Goal: Task Accomplishment & Management: Use online tool/utility

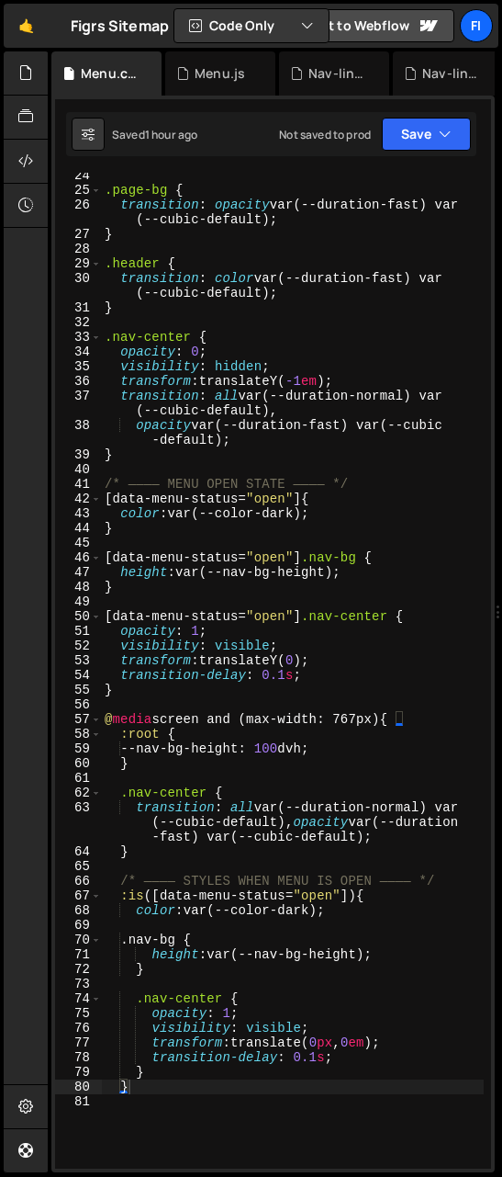
scroll to position [412, 0]
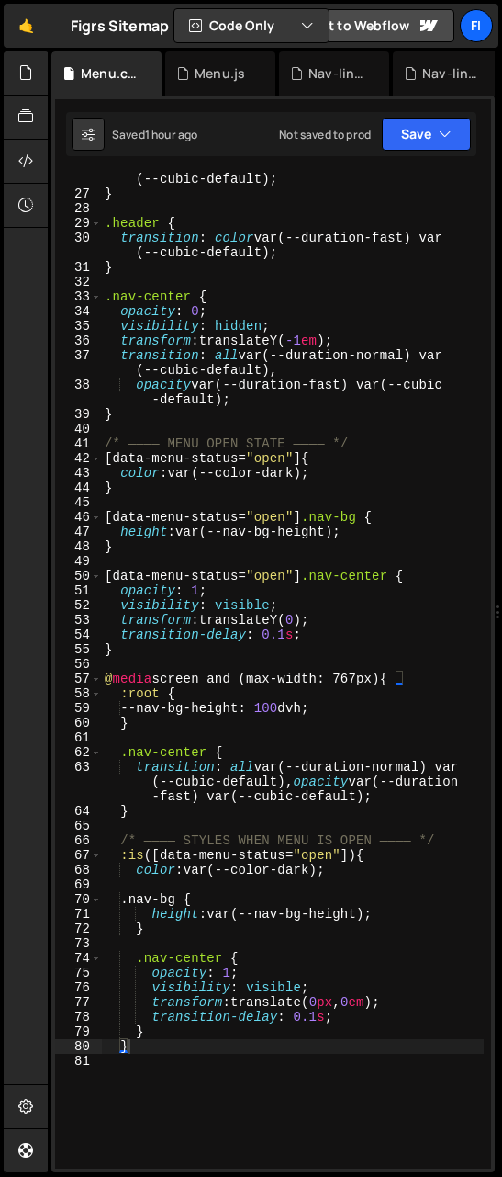
click at [287, 635] on div "transition : opacity var(--duration-fast) var (--cubic-default) ; } .header { t…" at bounding box center [292, 677] width 383 height 1040
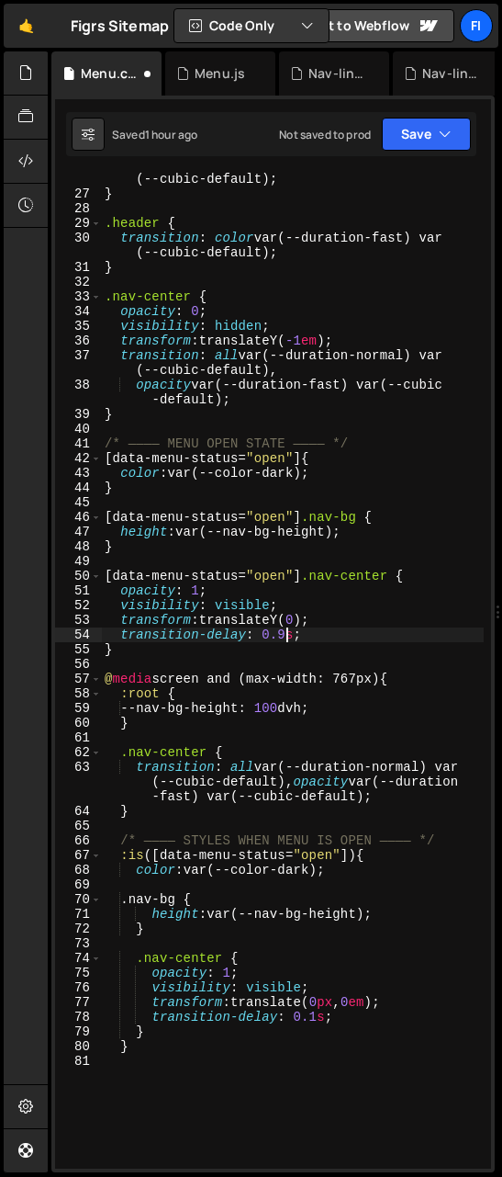
scroll to position [0, 12]
click at [441, 141] on icon "button" at bounding box center [445, 134] width 13 height 18
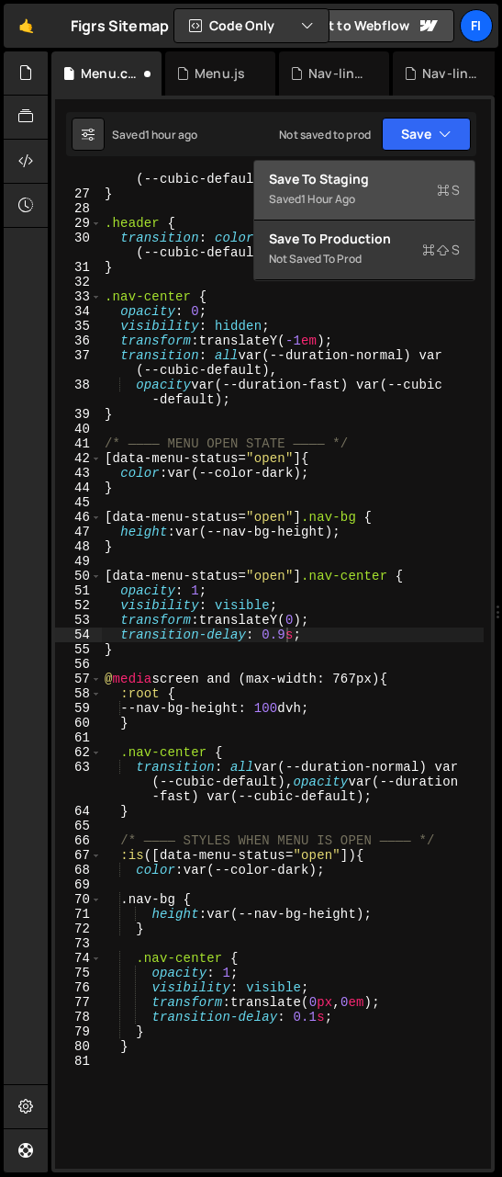
click at [405, 181] on div "Save to Staging S" at bounding box center [364, 179] width 191 height 18
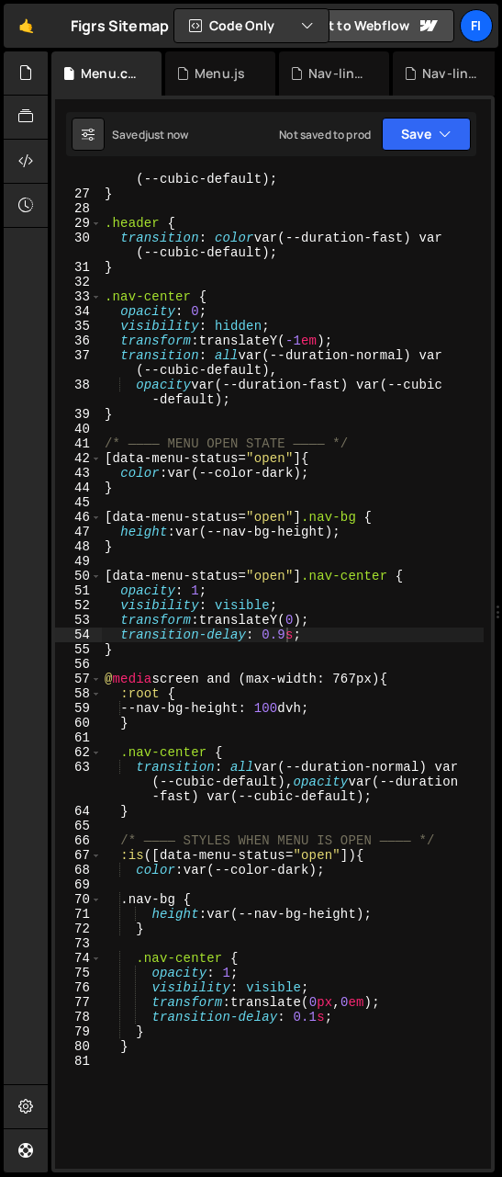
click at [337, 613] on div "transition : opacity var(--duration-fast) var (--cubic-default) ; } .header { t…" at bounding box center [292, 677] width 383 height 1040
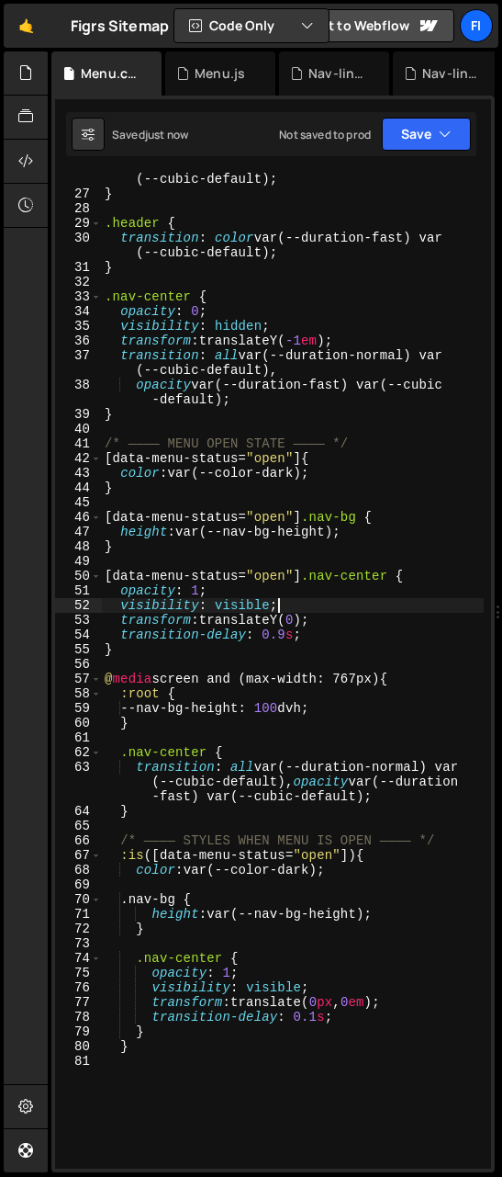
click at [321, 637] on div "transition : opacity var(--duration-fast) var (--cubic-default) ; } .header { t…" at bounding box center [292, 677] width 383 height 1040
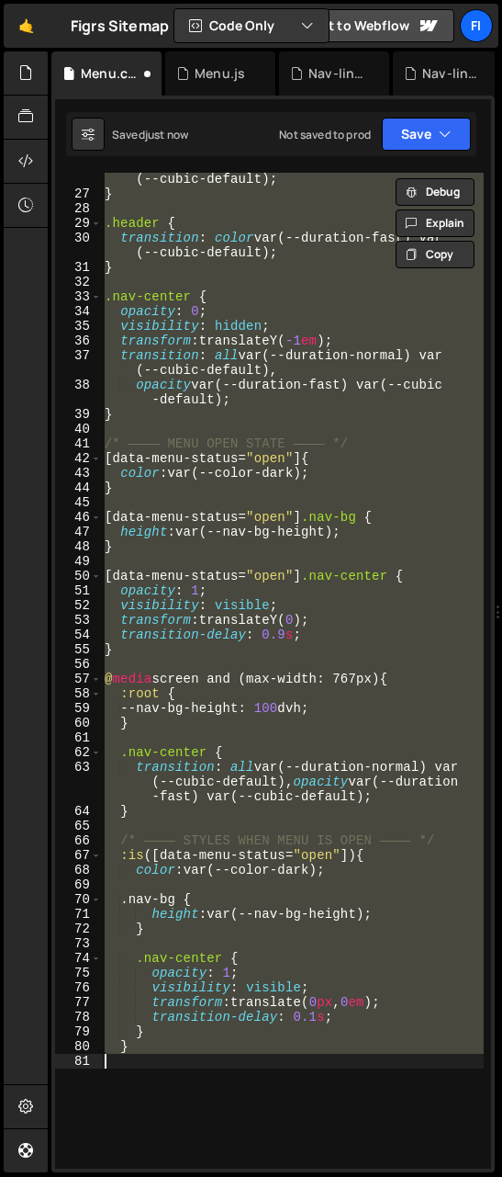
scroll to position [0, 1]
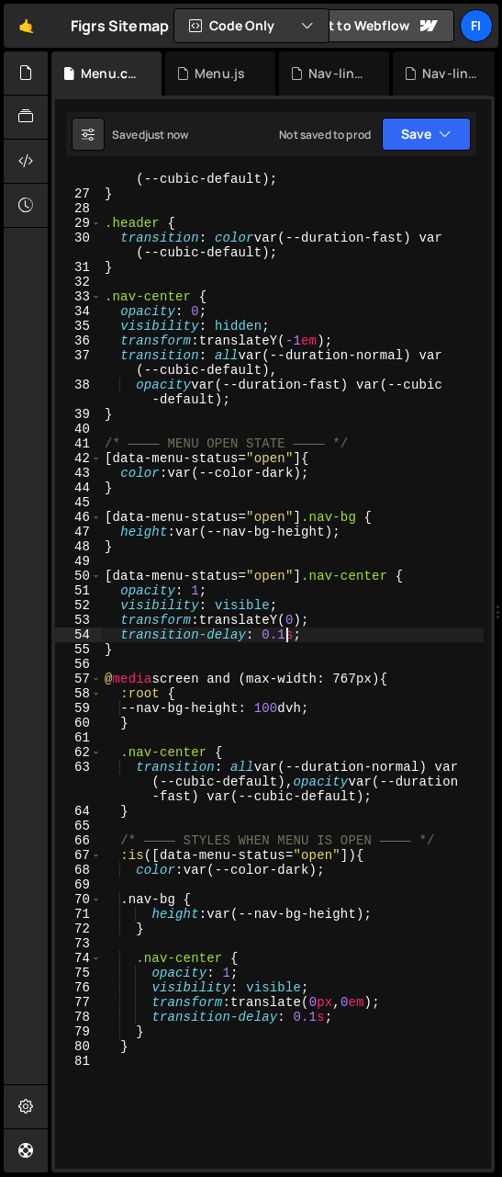
click at [315, 635] on div "transition : opacity var ( --duration-fast ) var ( --cubic-default ); } .header…" at bounding box center [292, 677] width 383 height 1040
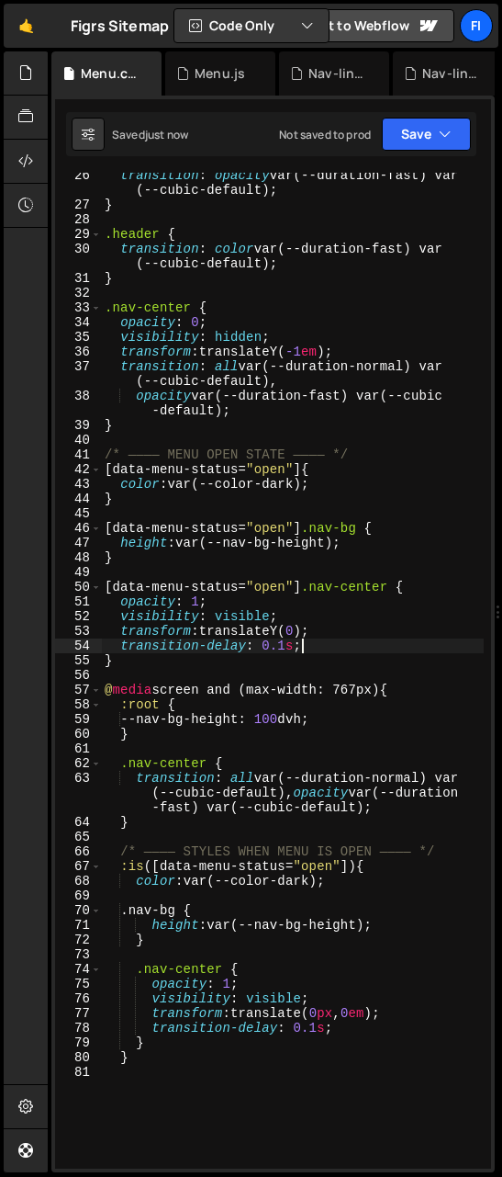
scroll to position [401, 0]
click at [317, 862] on div "transition : opacity var(--duration-fast) var (--cubic-default) ; } .header { t…" at bounding box center [292, 688] width 383 height 1040
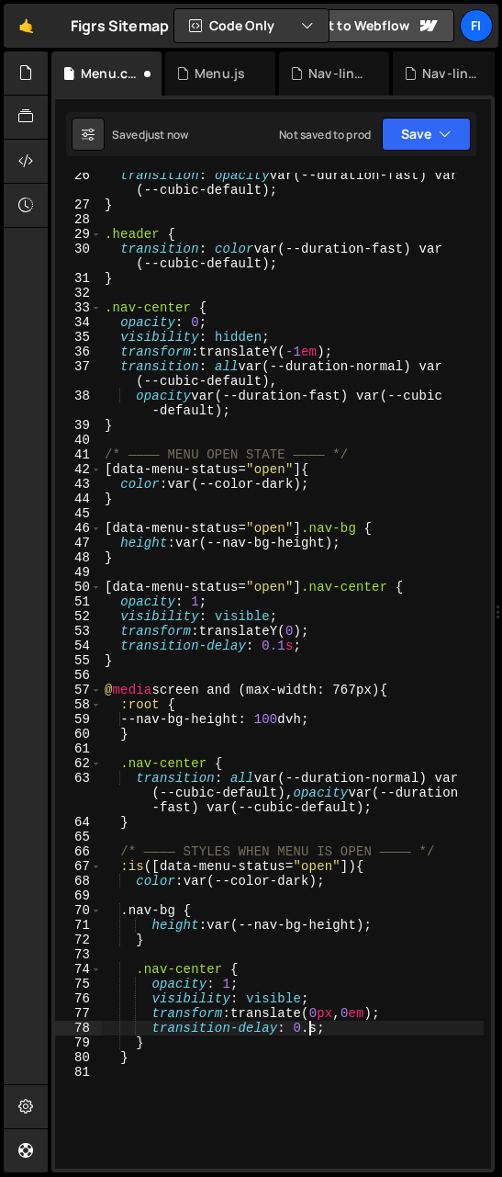
scroll to position [0, 15]
click at [456, 122] on button "Save" at bounding box center [426, 134] width 89 height 33
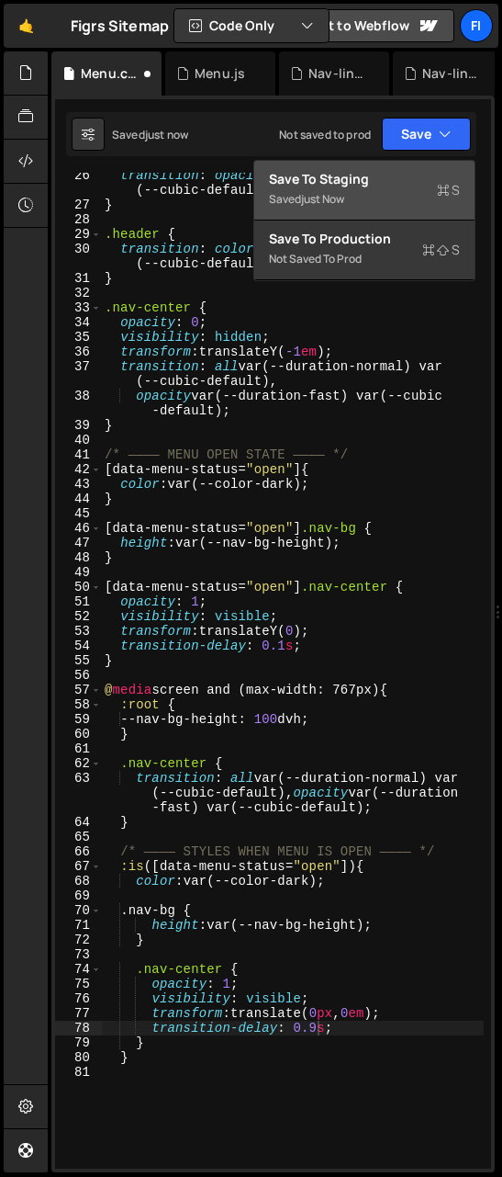
click at [388, 191] on div "Saved just now" at bounding box center [364, 199] width 191 height 22
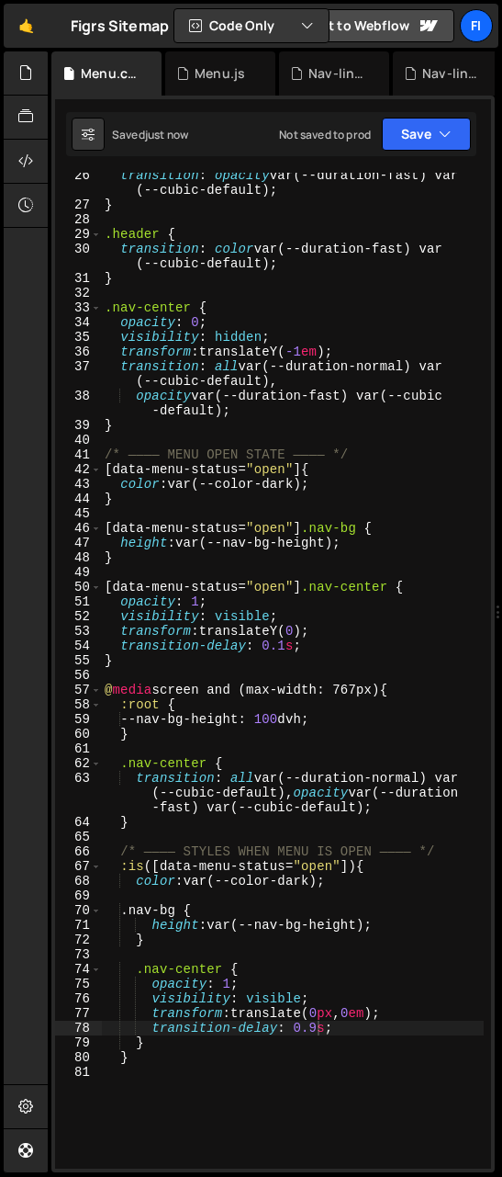
click at [318, 862] on div "transition : opacity var(--duration-fast) var (--cubic-default) ; } .header { t…" at bounding box center [292, 688] width 383 height 1040
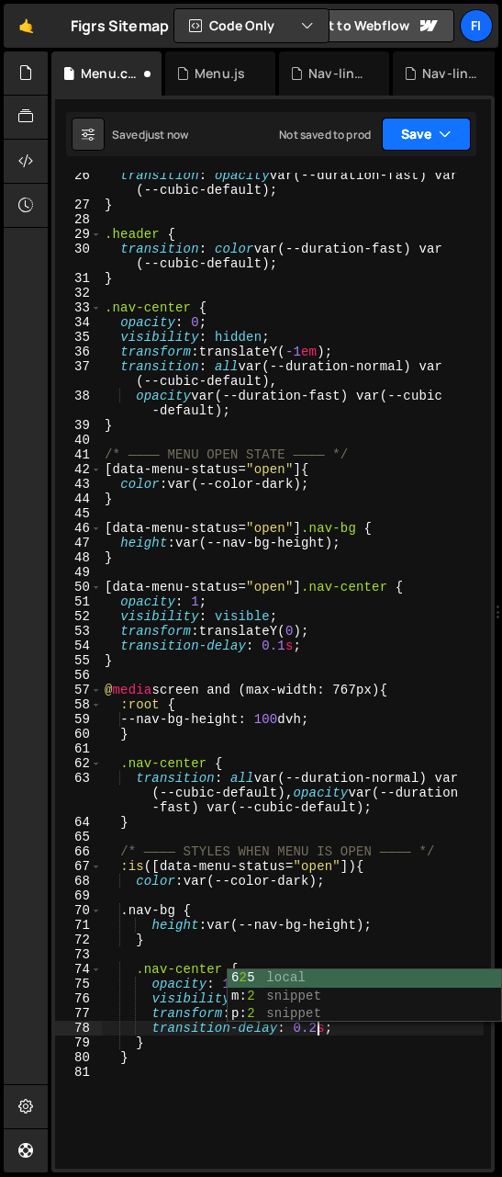
click at [435, 127] on button "Save" at bounding box center [426, 134] width 89 height 33
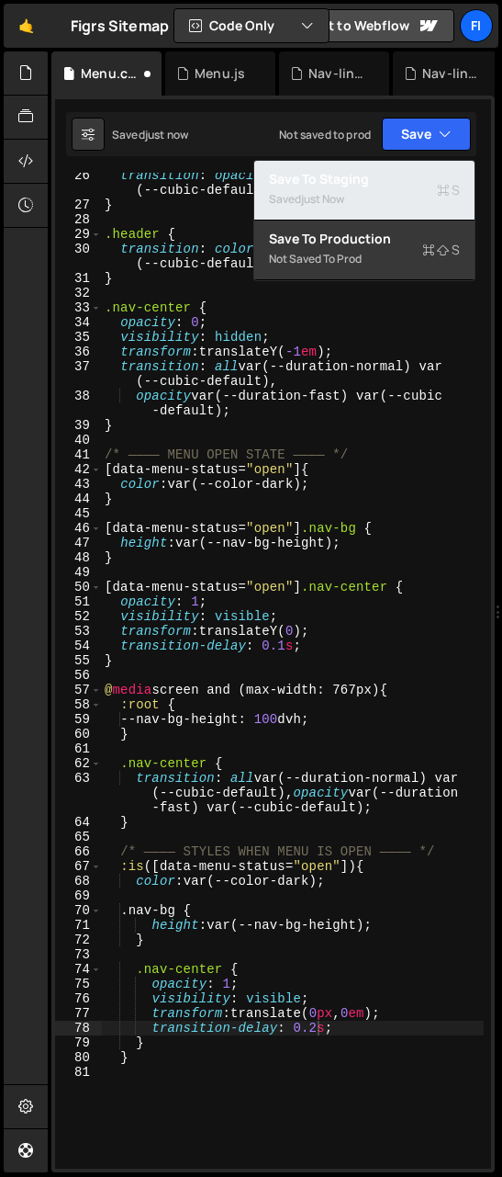
click at [393, 181] on div "Save to Staging S" at bounding box center [364, 179] width 191 height 18
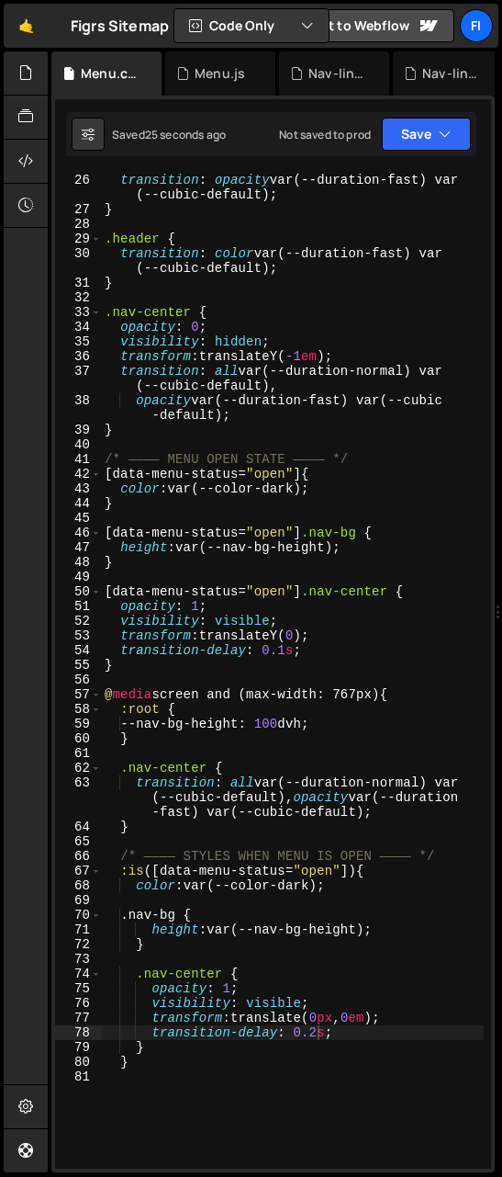
scroll to position [417, 0]
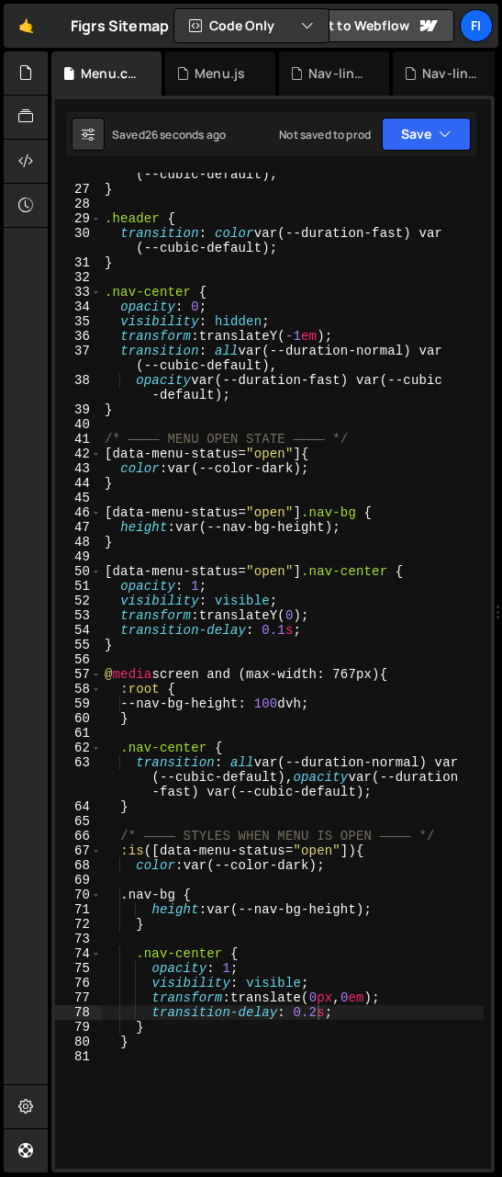
click at [317, 862] on div "transition : opacity var(--duration-fast) var (--cubic-default) ; } .header { t…" at bounding box center [292, 672] width 383 height 1040
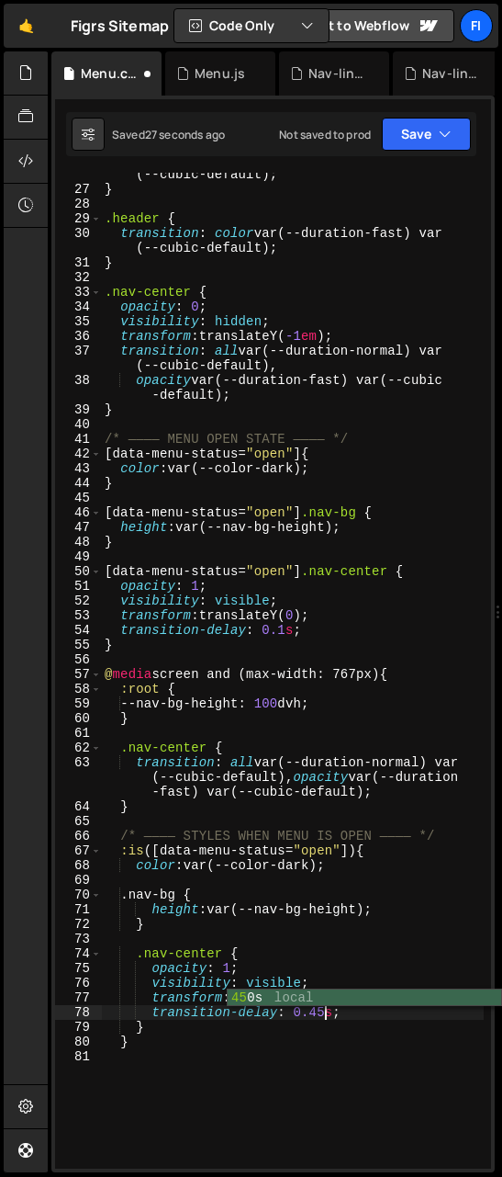
scroll to position [0, 16]
click at [450, 131] on icon "button" at bounding box center [445, 134] width 13 height 18
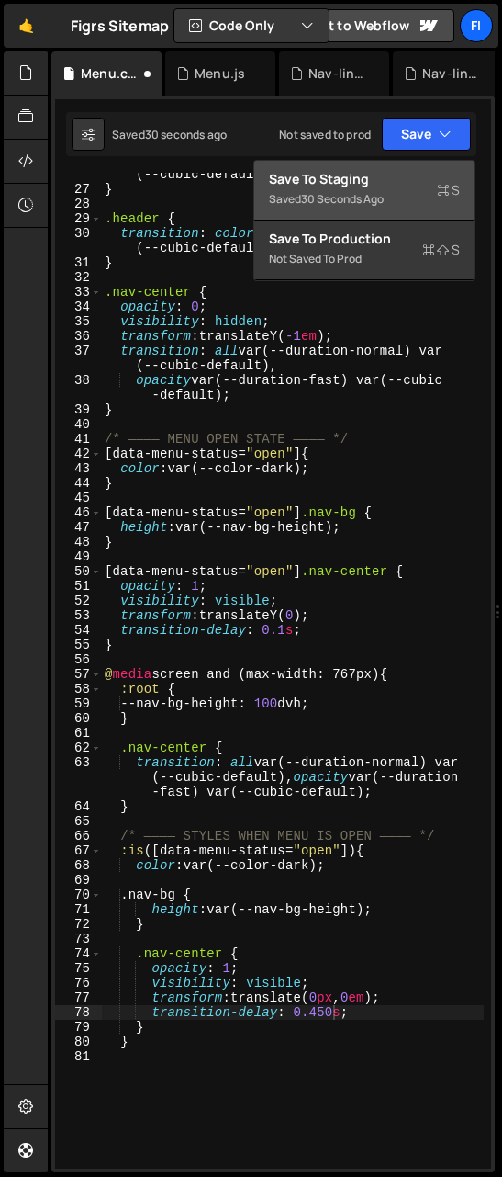
click at [383, 175] on div "Save to Staging S" at bounding box center [364, 179] width 191 height 18
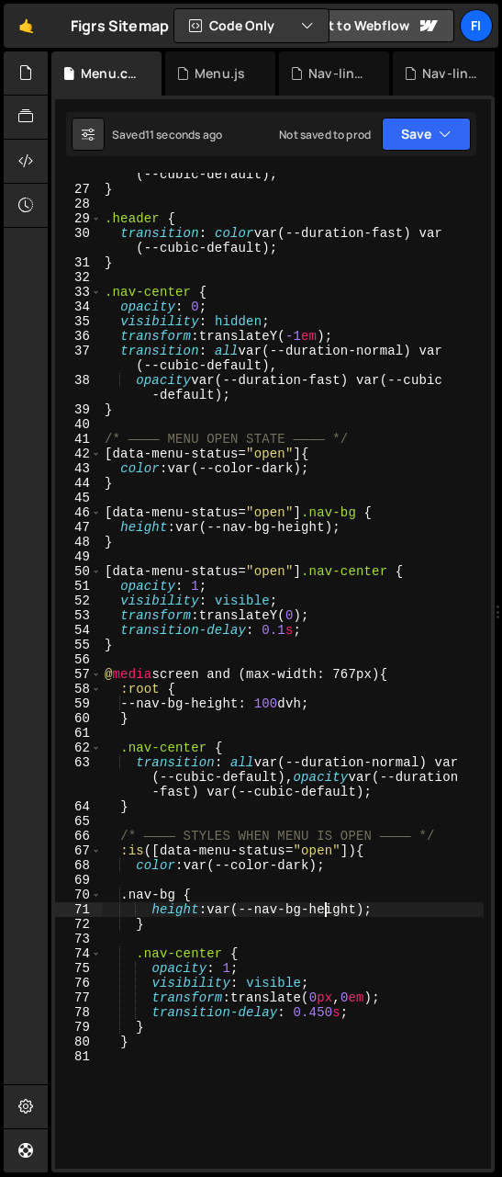
click at [328, 862] on div "transition : opacity var(--duration-fast) var (--cubic-default) ; } .header { t…" at bounding box center [292, 672] width 383 height 1040
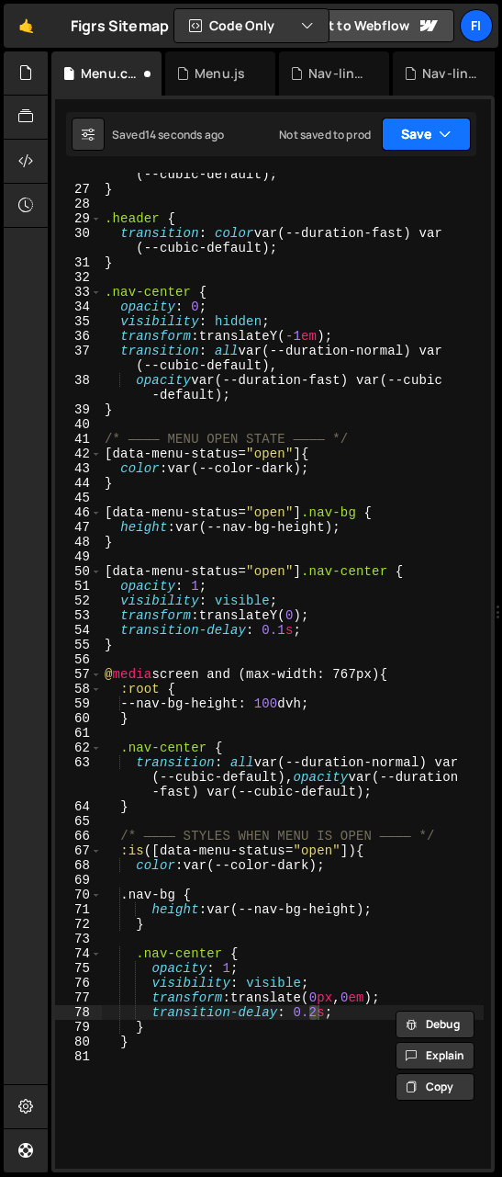
click at [439, 128] on icon "button" at bounding box center [445, 134] width 13 height 18
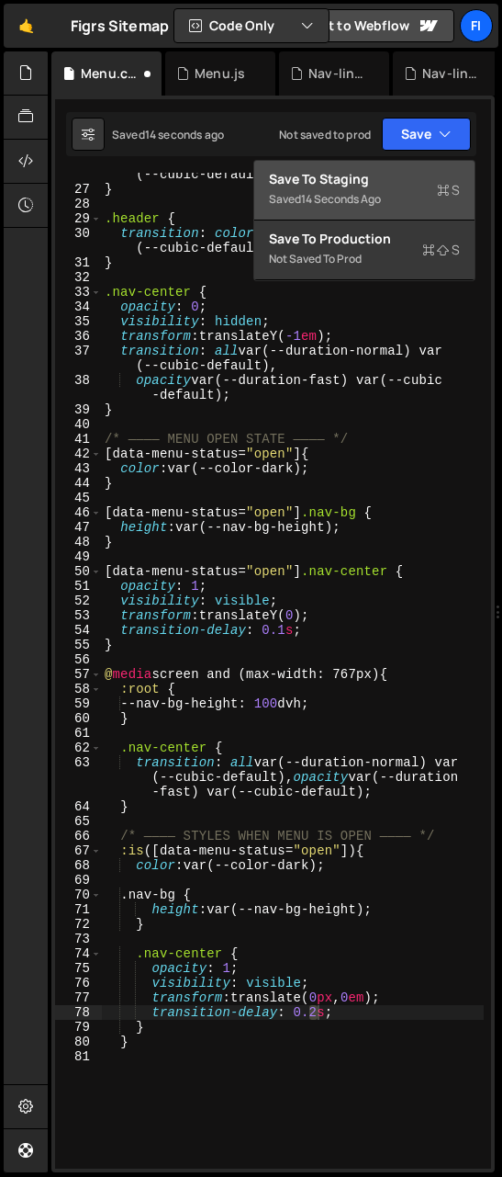
click at [400, 175] on div "Save to Staging S" at bounding box center [364, 179] width 191 height 18
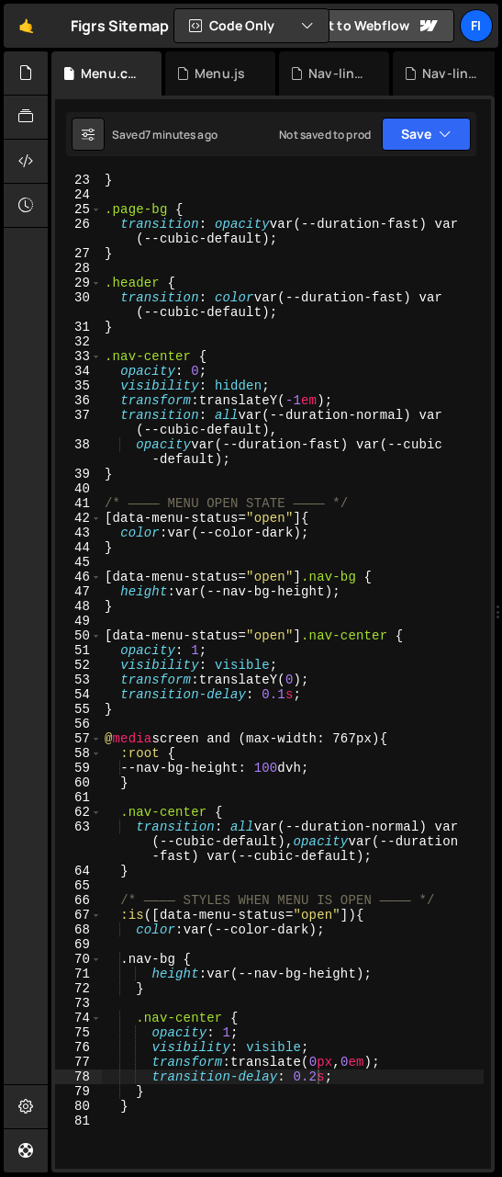
scroll to position [353, 0]
type textarea "transform: translateY(-1em);"
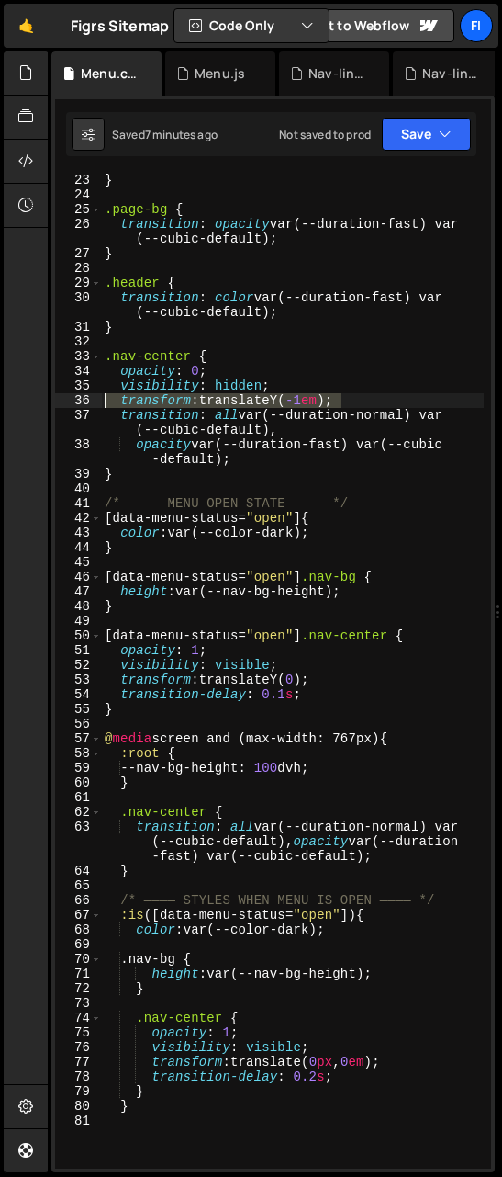
drag, startPoint x: 347, startPoint y: 401, endPoint x: 80, endPoint y: 397, distance: 267.3
click at [80, 397] on div "transform: translateY(-1em); 22 23 24 25 26 27 28 29 30 31 32 33 34 35 36 37 38…" at bounding box center [273, 671] width 436 height 996
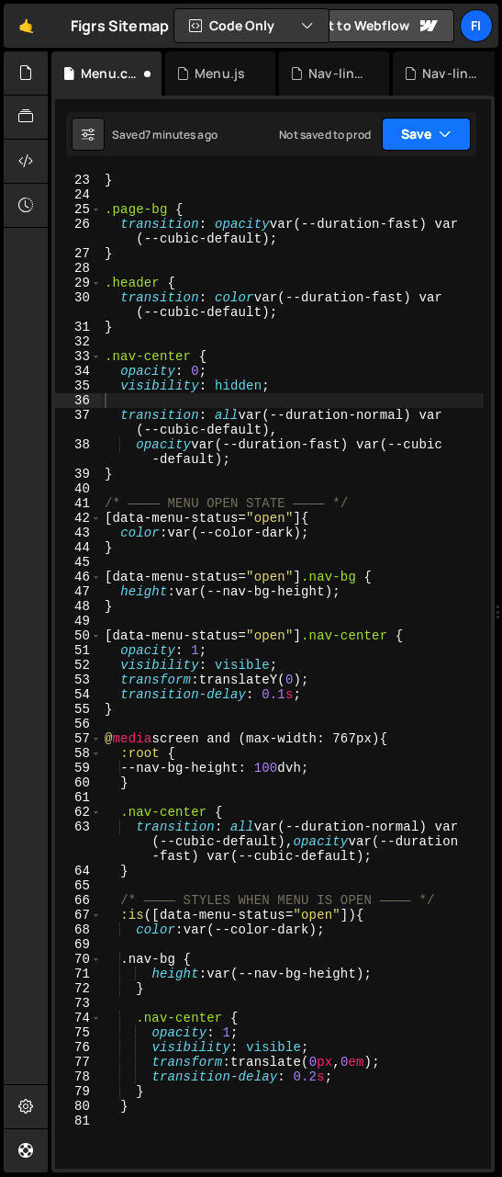
click at [453, 123] on button "Save" at bounding box center [426, 134] width 89 height 33
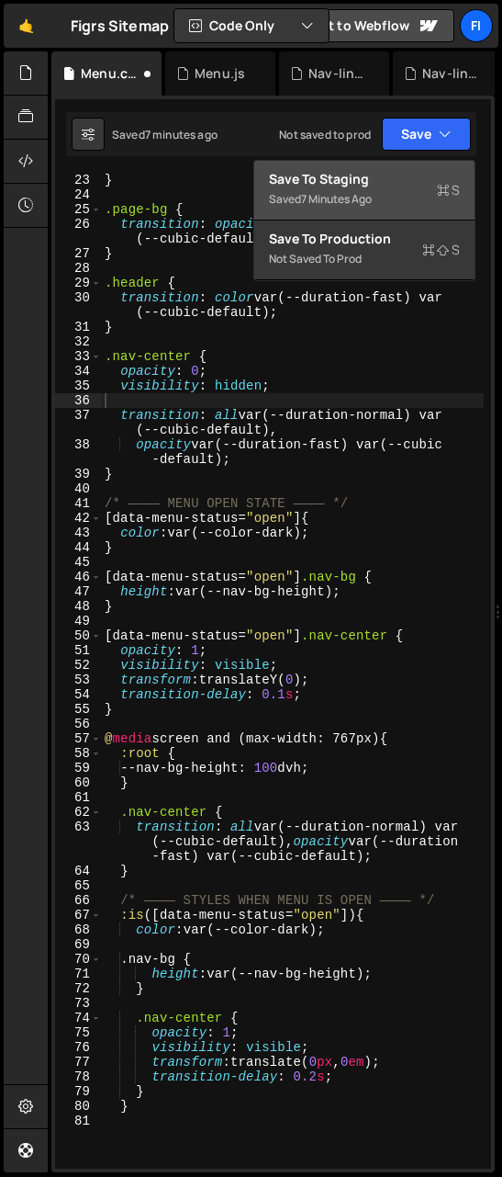
click at [414, 191] on div "Saved 7 minutes ago" at bounding box center [364, 199] width 191 height 22
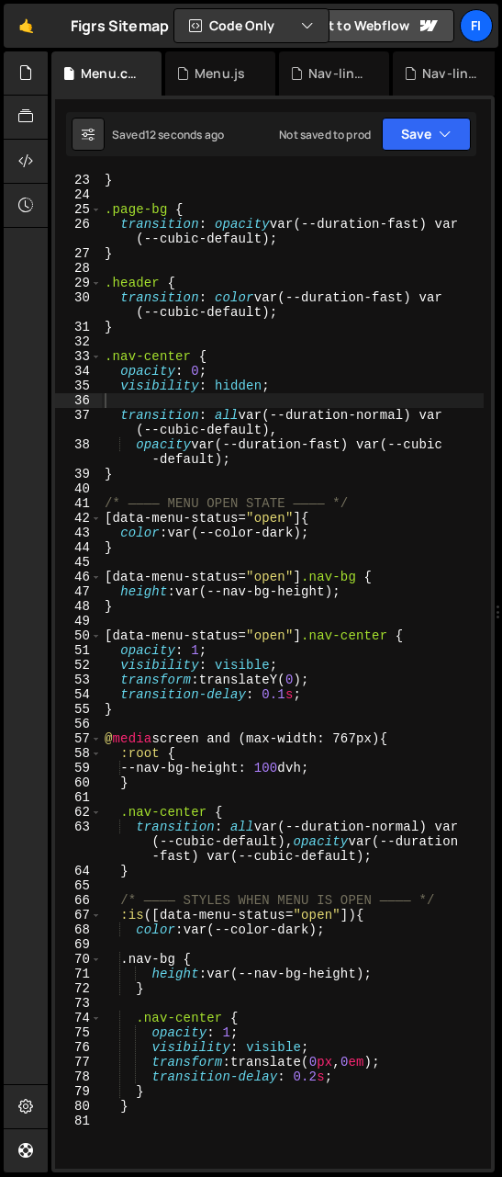
click at [350, 493] on div "transition : height var(--duration-normal) var (--cubic-default) ; } .page-bg {…" at bounding box center [292, 663] width 383 height 1040
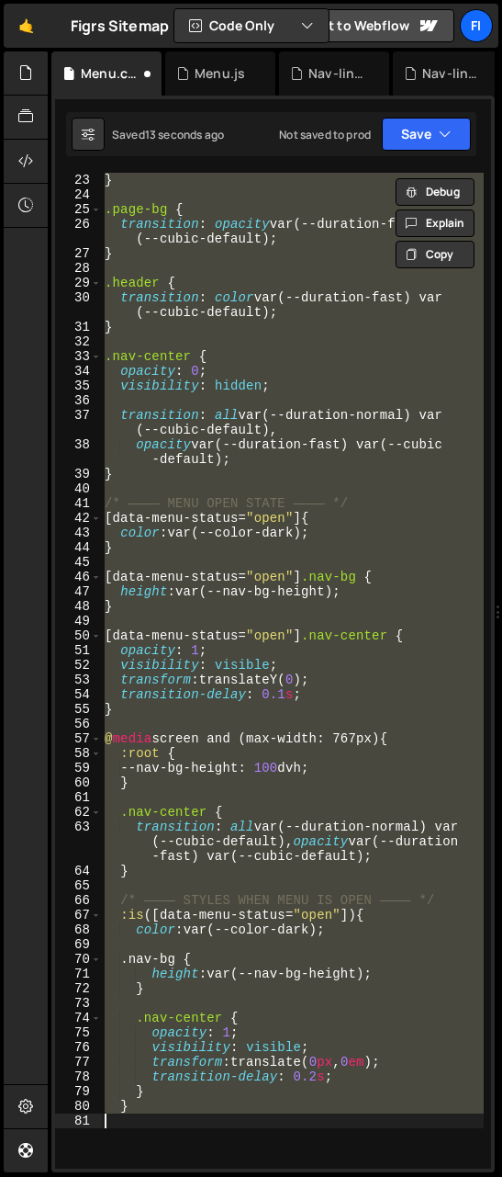
type textarea "transform: translateY(-1em);"
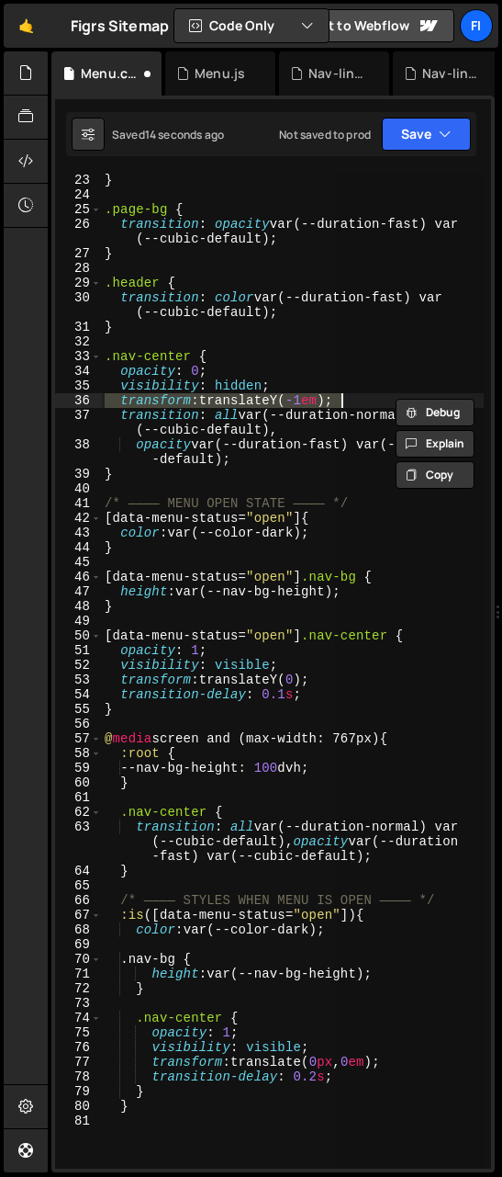
click at [350, 399] on div "transition : height var(--duration-normal) var (--cubic-default) ; } .page-bg {…" at bounding box center [292, 671] width 383 height 996
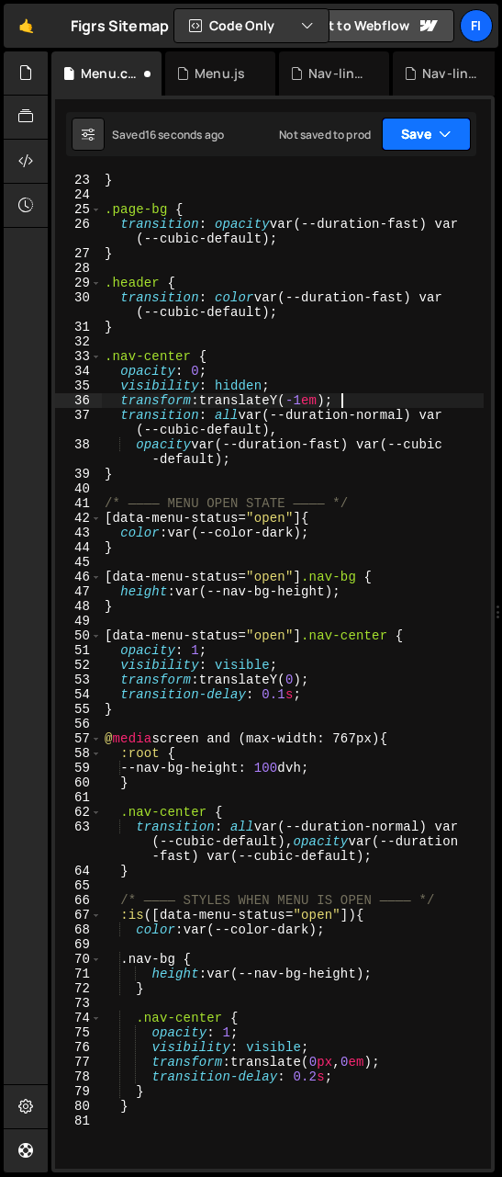
click at [447, 140] on icon "button" at bounding box center [445, 134] width 13 height 18
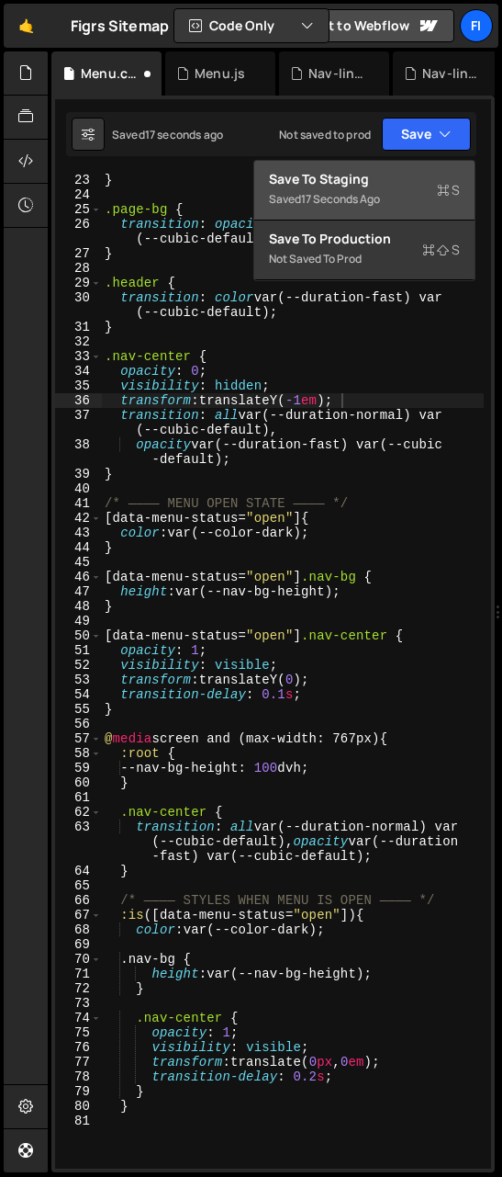
click at [377, 176] on div "Save to Staging S" at bounding box center [364, 179] width 191 height 18
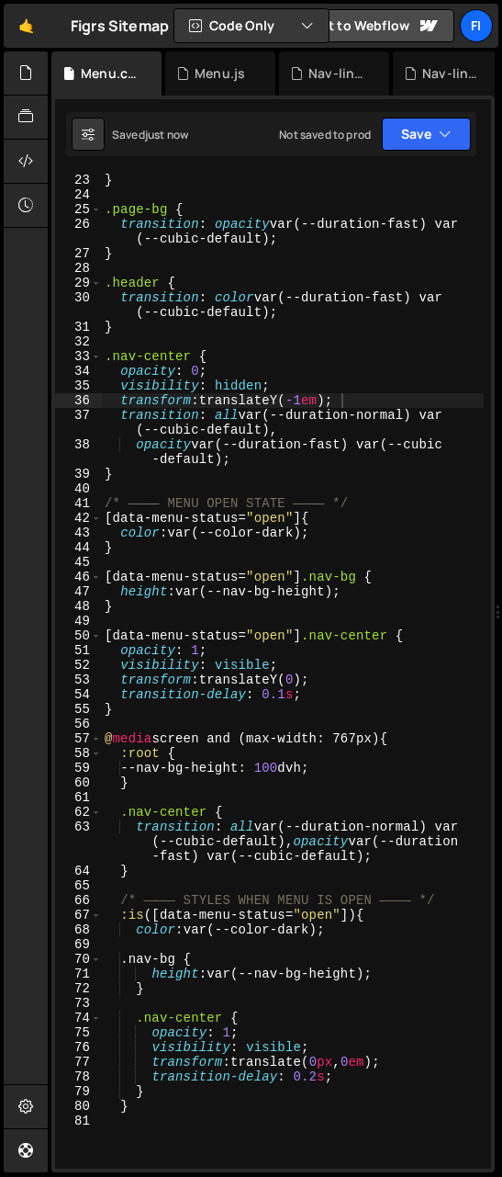
click at [270, 556] on div "transition : height var(--duration-normal) var (--cubic-default) ; } .page-bg {…" at bounding box center [292, 663] width 383 height 1040
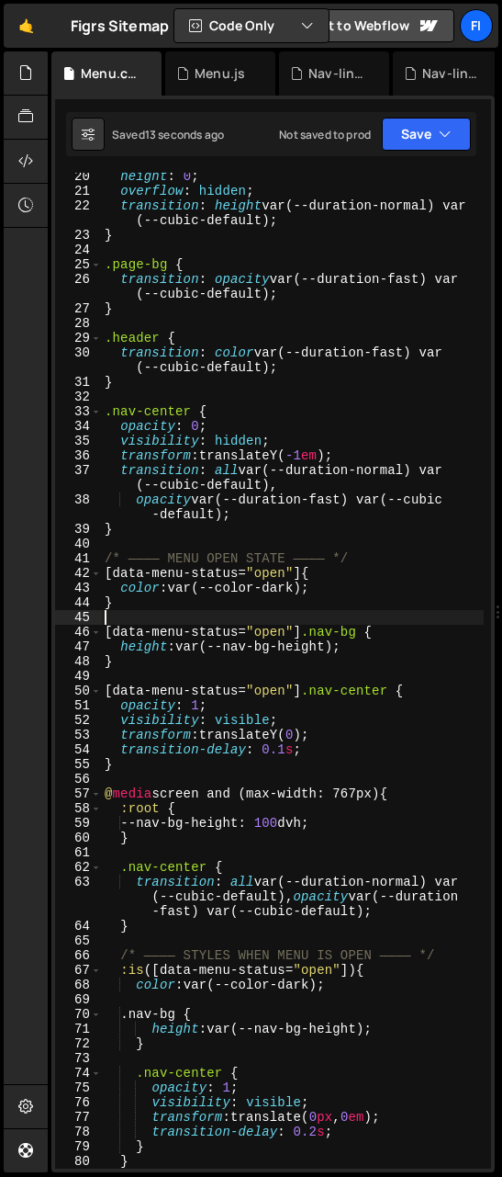
scroll to position [298, 0]
click at [303, 819] on div "height : 0 ; overflow : hidden ; transition : height var(--duration-normal) var…" at bounding box center [292, 681] width 383 height 1025
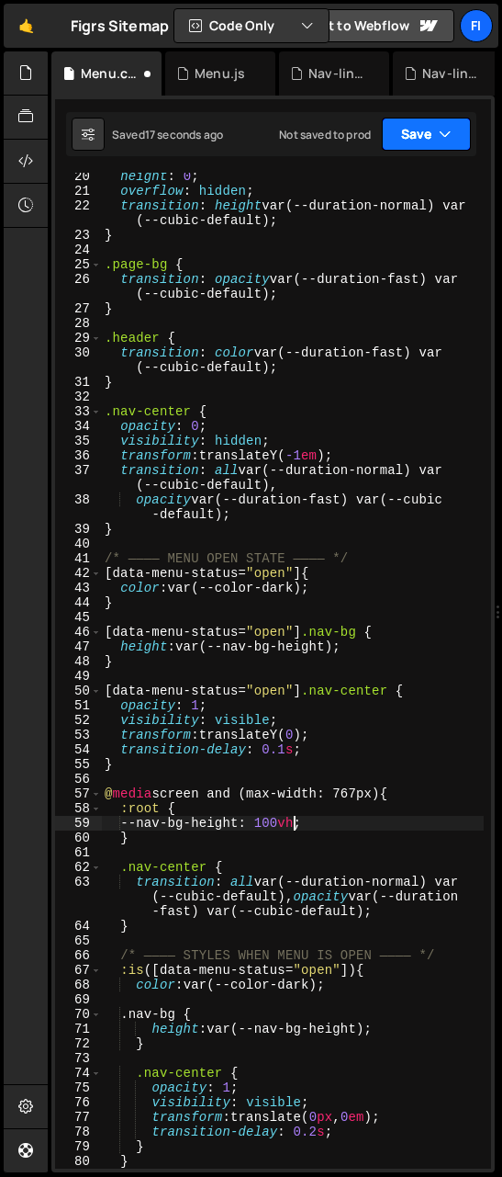
click at [445, 134] on icon "button" at bounding box center [445, 134] width 13 height 18
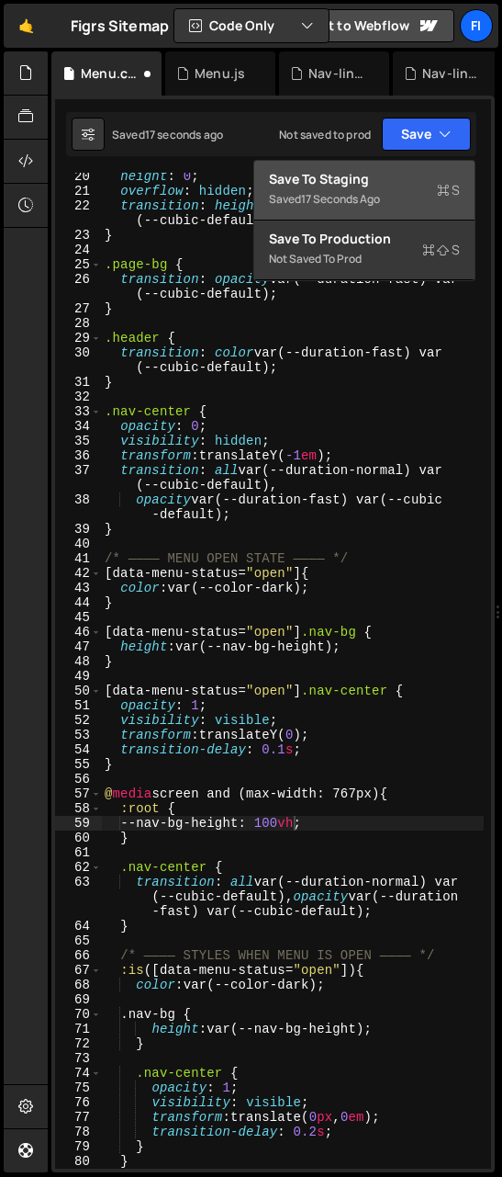
click at [396, 175] on div "Save to Staging S" at bounding box center [364, 179] width 191 height 18
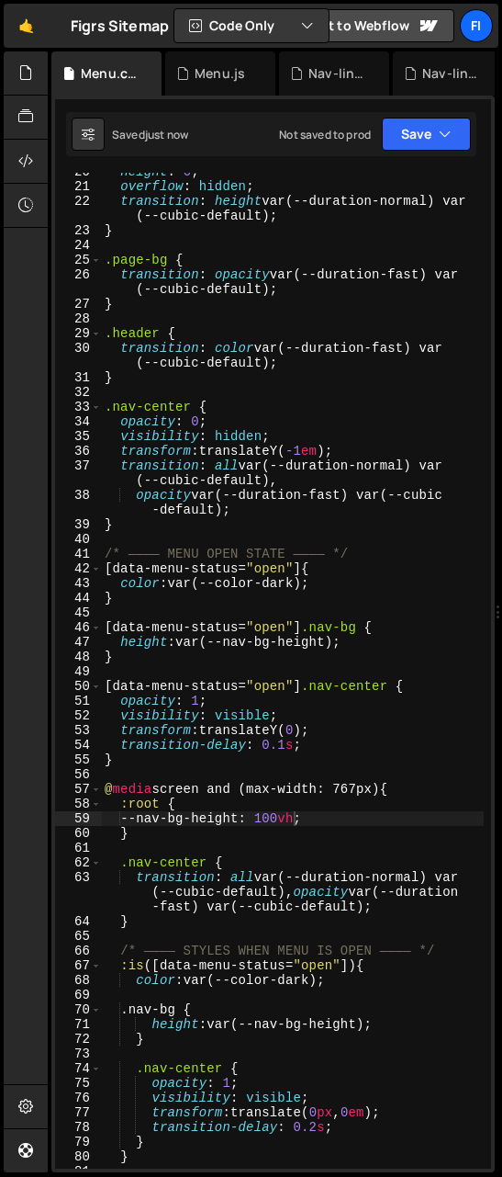
scroll to position [361, 0]
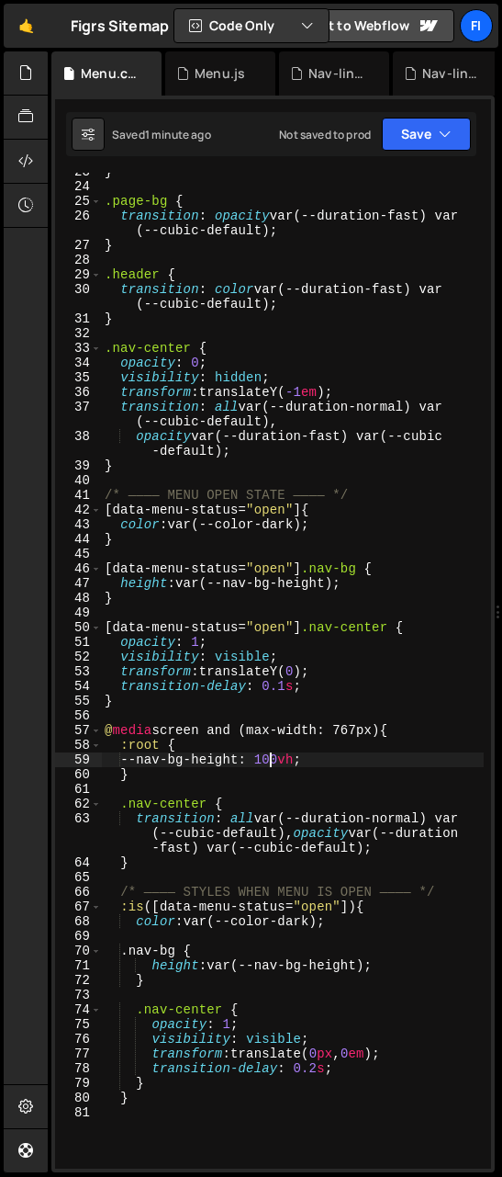
click at [268, 758] on div "} .page-bg { transition : opacity var(--duration-fast) var (--cubic-default) ; …" at bounding box center [292, 676] width 383 height 1025
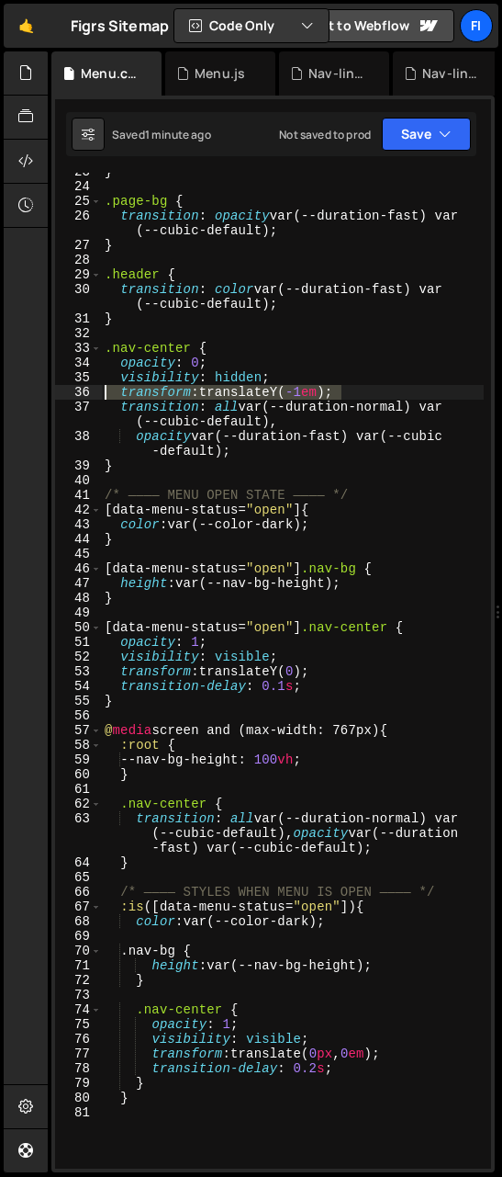
drag, startPoint x: 361, startPoint y: 389, endPoint x: 89, endPoint y: 392, distance: 271.9
click at [89, 392] on div "--nav-bg-height: 100vh; 23 24 25 26 27 28 29 30 31 32 33 34 35 36 37 38 39 40 4…" at bounding box center [273, 671] width 436 height 996
type textarea "transform: translateY(-1em);"
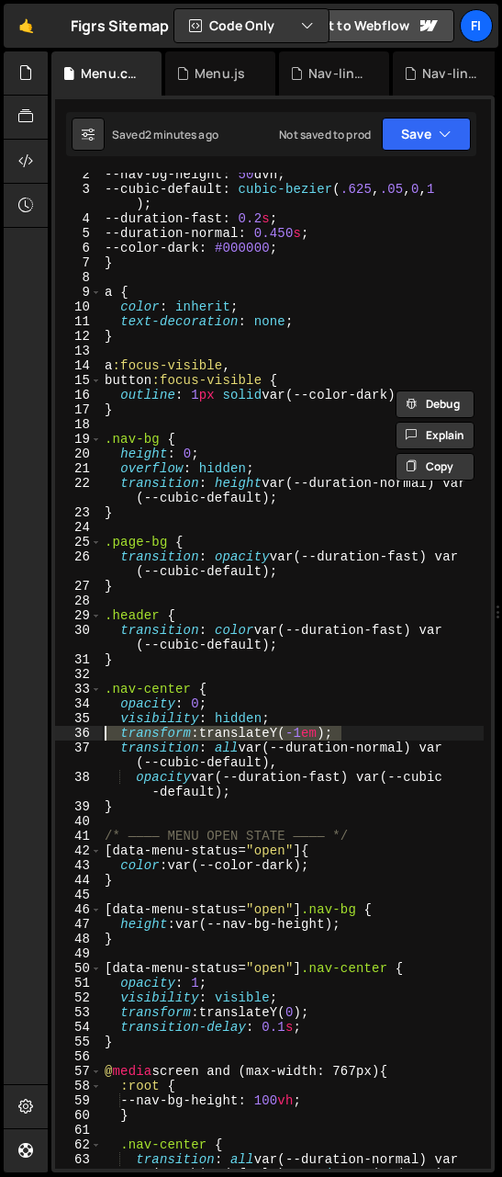
scroll to position [0, 0]
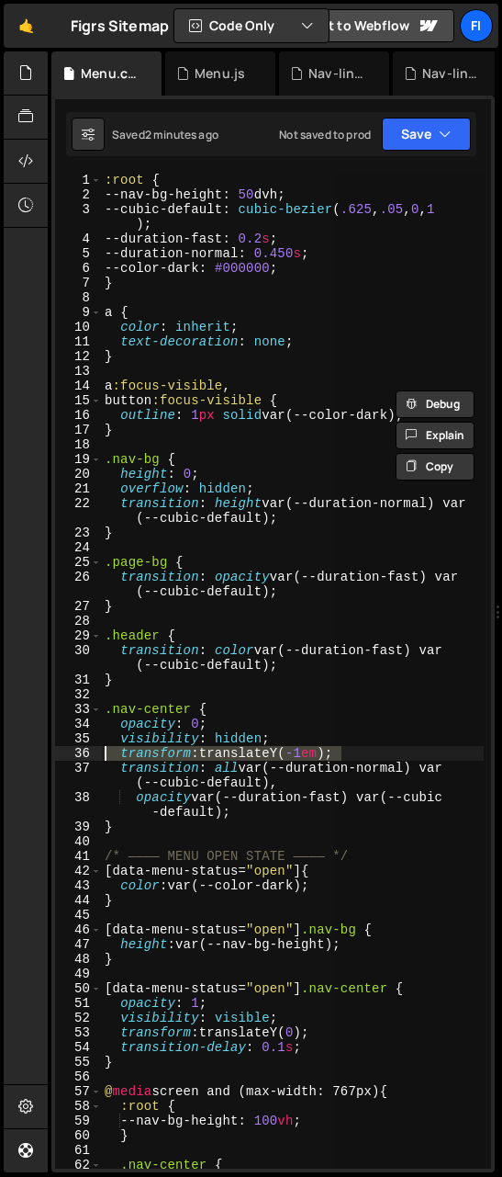
click at [355, 756] on div ":root { --nav-bg-height : 50 dvh ; --cubic-default : cubic-bezier ( .625 , .05 …" at bounding box center [292, 671] width 383 height 996
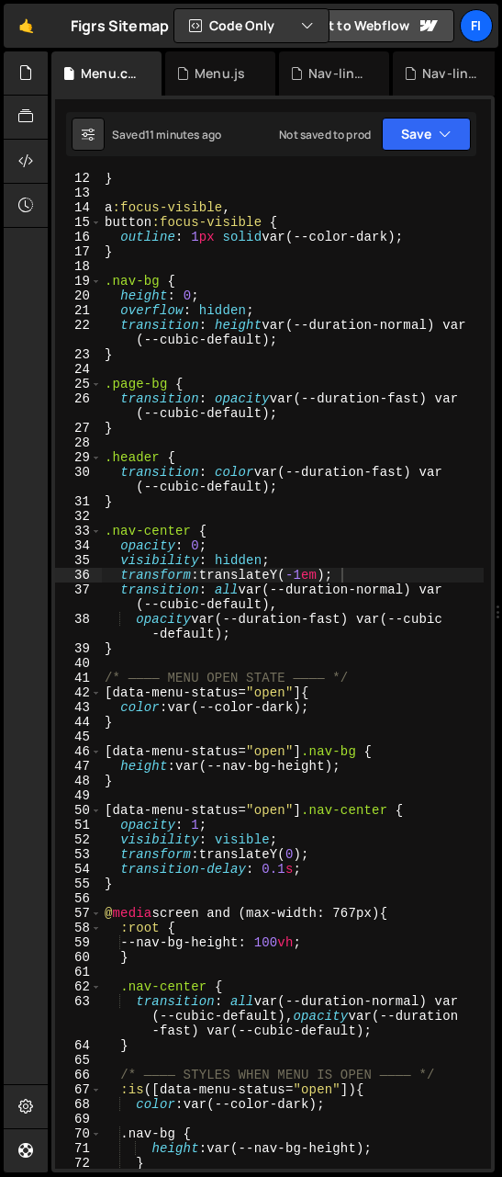
scroll to position [206, 0]
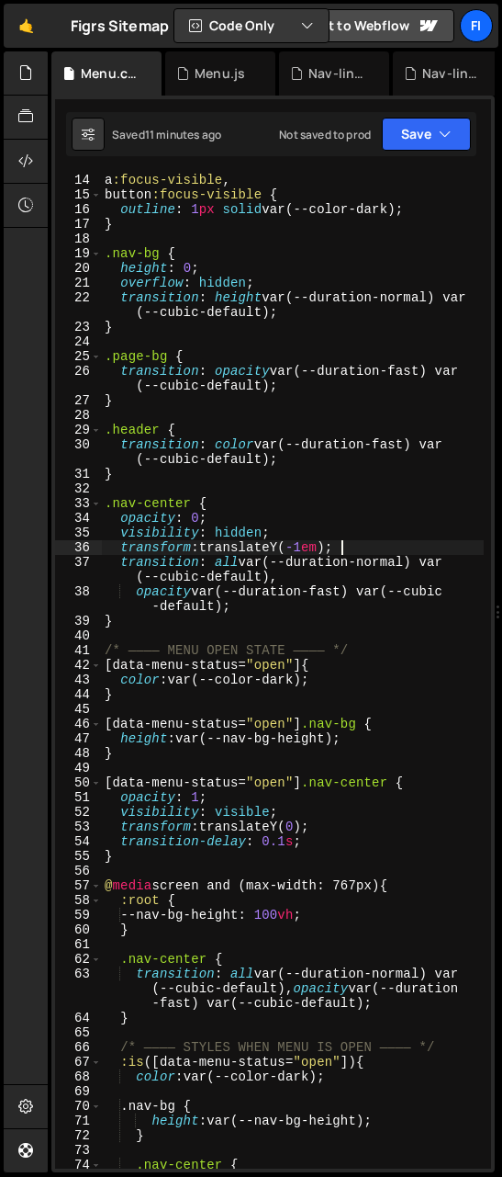
click at [348, 546] on div "a :focus-visible , button :focus-visible { outline : 1 px solid var(--color-dar…" at bounding box center [292, 670] width 383 height 1025
drag, startPoint x: 351, startPoint y: 546, endPoint x: 93, endPoint y: 553, distance: 258.2
click at [93, 553] on div "transform: translateY(-1em); 13 14 15 16 17 18 19 20 21 22 23 24 25 26 27 28 29…" at bounding box center [273, 671] width 436 height 996
click at [452, 141] on button "Save" at bounding box center [426, 134] width 89 height 33
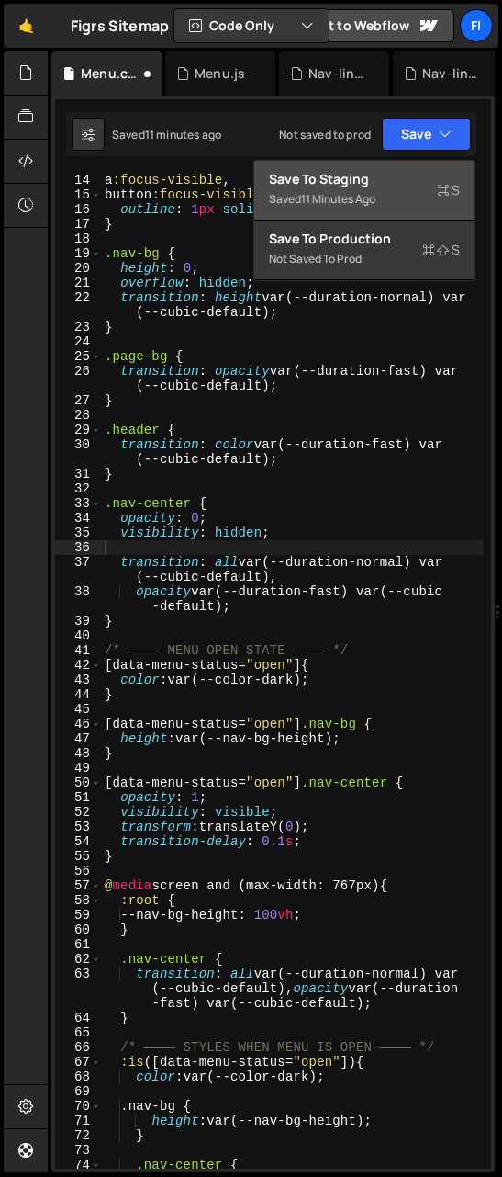
click at [349, 185] on div "Save to Staging S" at bounding box center [364, 179] width 191 height 18
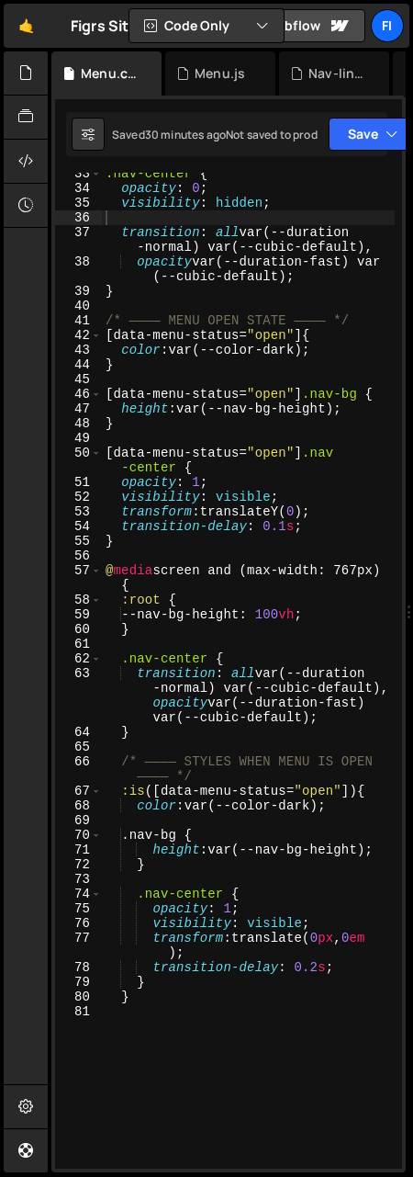
scroll to position [550, 0]
click at [319, 862] on div ".nav-center { opacity : 0 ; visibility : hidden ; transition : all var(--durati…" at bounding box center [248, 678] width 293 height 1025
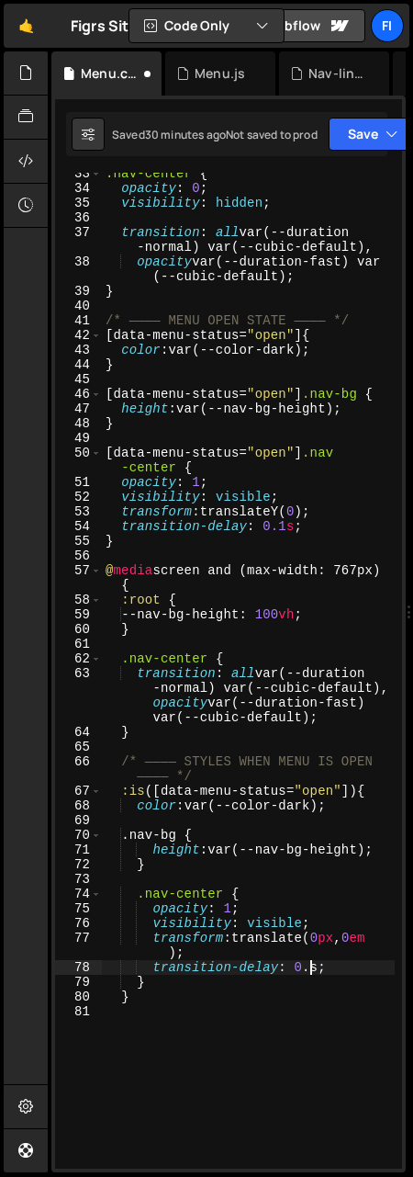
scroll to position [0, 15]
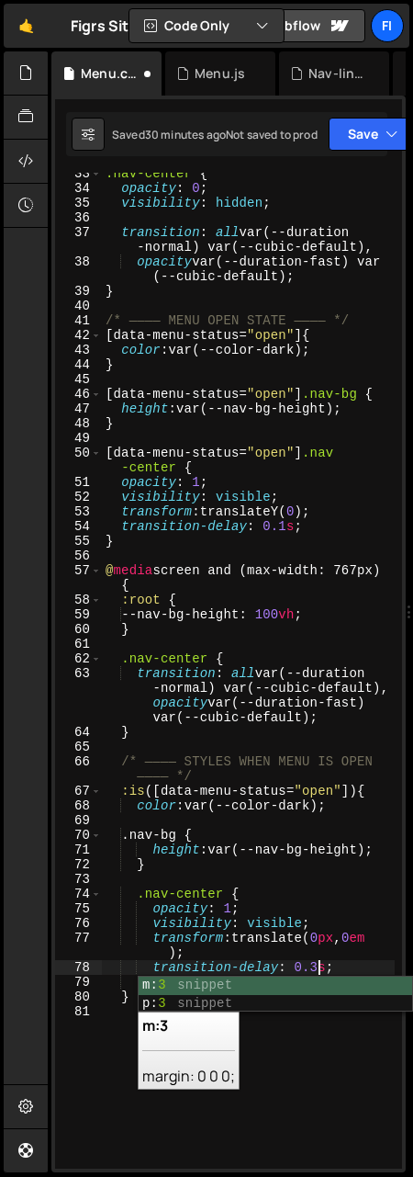
click at [390, 115] on div "XXXXXXXXXXXXXXXXXXXXXXXXXXXXXXXXXXXXXXXXXXXXXXXXXXXXXXXXXXXXXXXXXXXXXXXXXXXXXXX…" at bounding box center [228, 634] width 355 height 1076
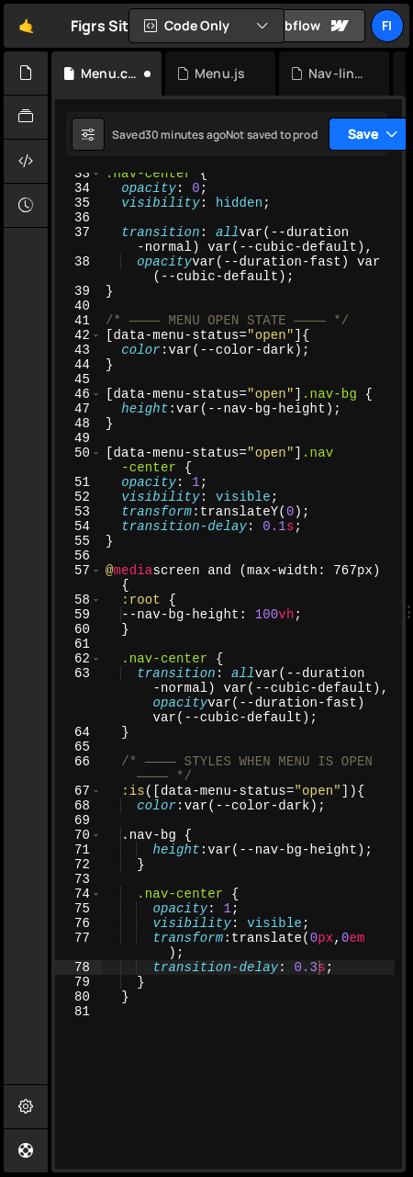
click at [390, 126] on button "Save" at bounding box center [373, 134] width 89 height 33
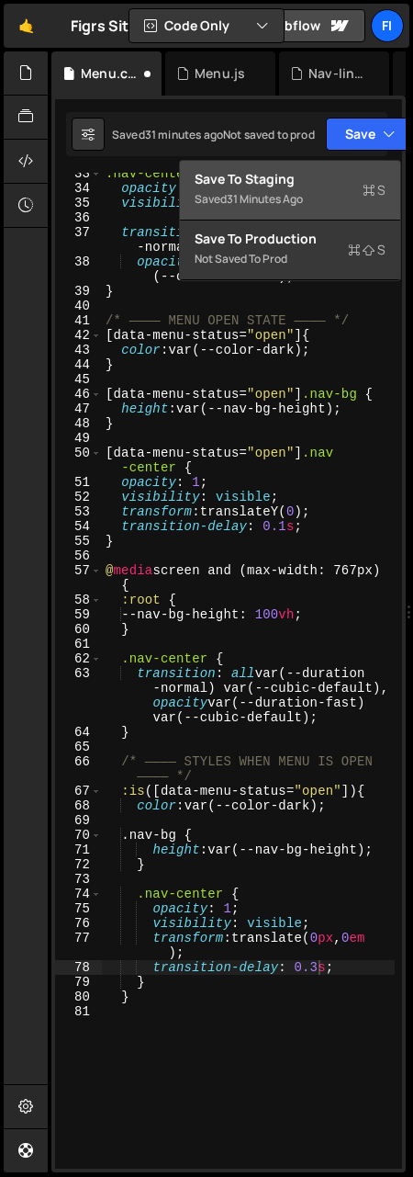
click at [339, 185] on div "Save to Staging S" at bounding box center [290, 179] width 191 height 18
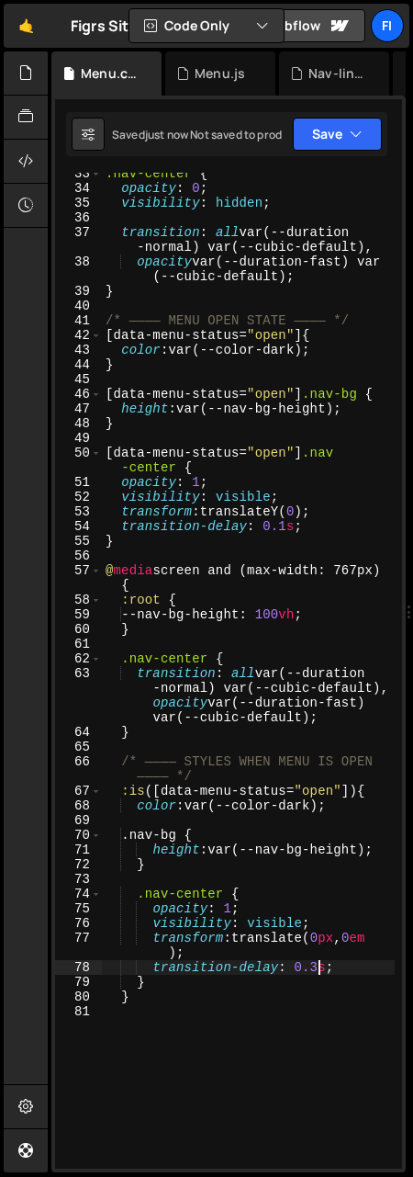
click at [318, 862] on div ".nav-center { opacity : 0 ; visibility : hidden ; transition : all var(--durati…" at bounding box center [248, 678] width 293 height 1025
click at [351, 126] on button "Save" at bounding box center [337, 134] width 89 height 33
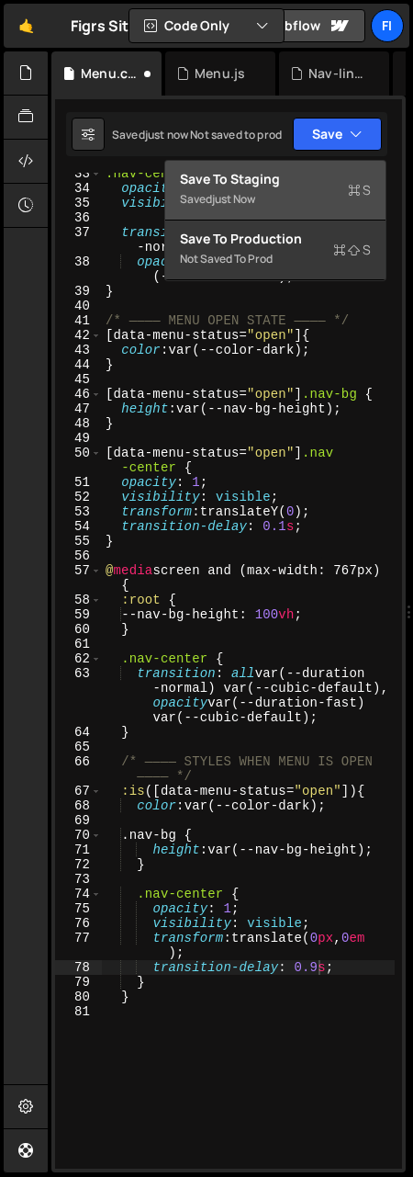
click at [329, 163] on button "Save to Staging S Saved just now" at bounding box center [275, 191] width 220 height 60
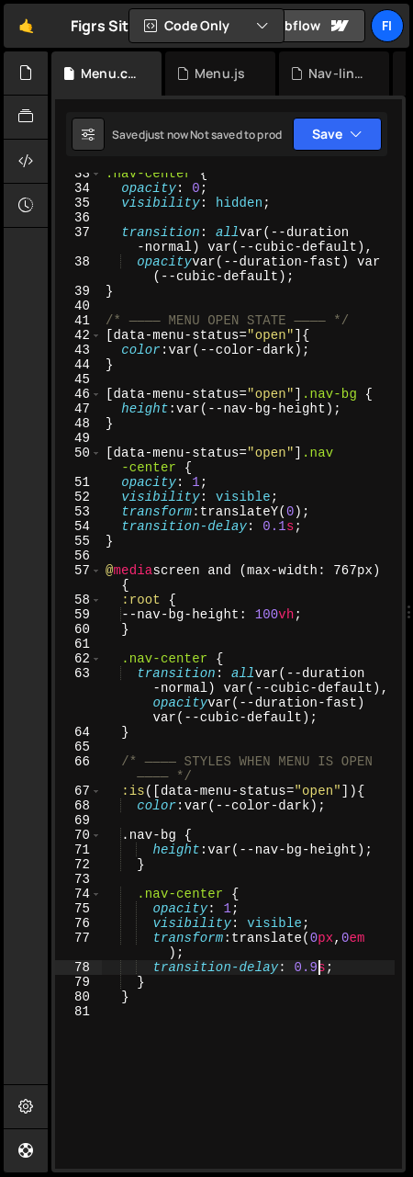
click at [318, 862] on div ".nav-center { opacity : 0 ; visibility : hidden ; transition : all var(--durati…" at bounding box center [248, 678] width 293 height 1025
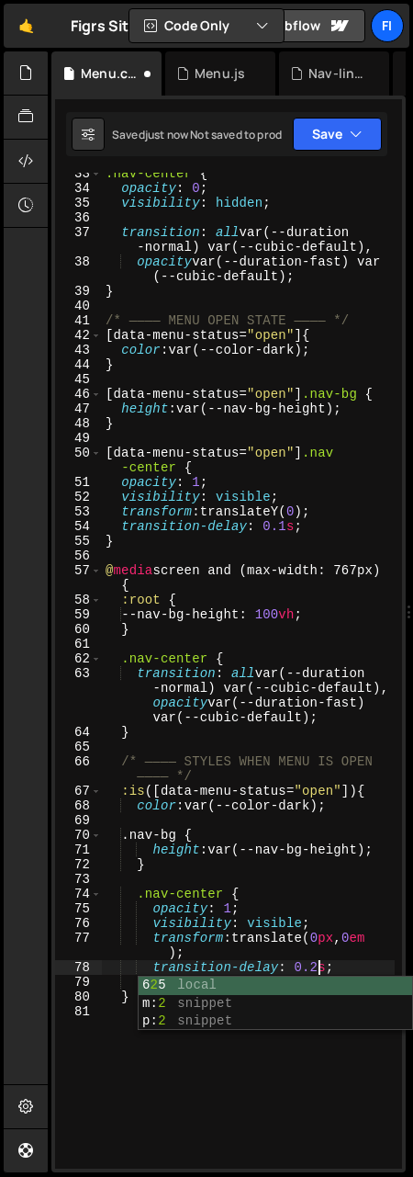
click at [261, 456] on div ".nav-center { opacity : 0 ; visibility : hidden ; transition : all var(--durati…" at bounding box center [248, 678] width 293 height 1025
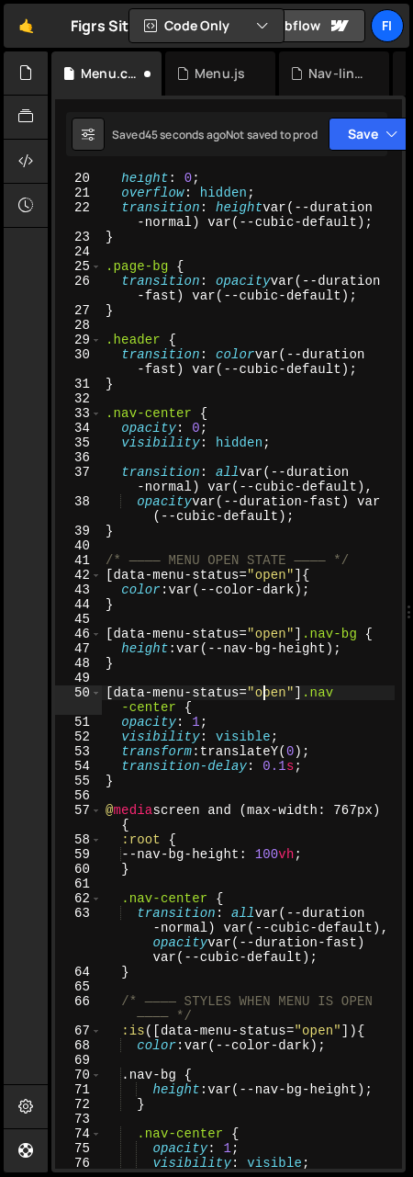
scroll to position [309, 0]
click at [285, 767] on div ".nav-bg { height : 0 ; overflow : hidden ; transition : height var(--duration -…" at bounding box center [248, 670] width 293 height 1025
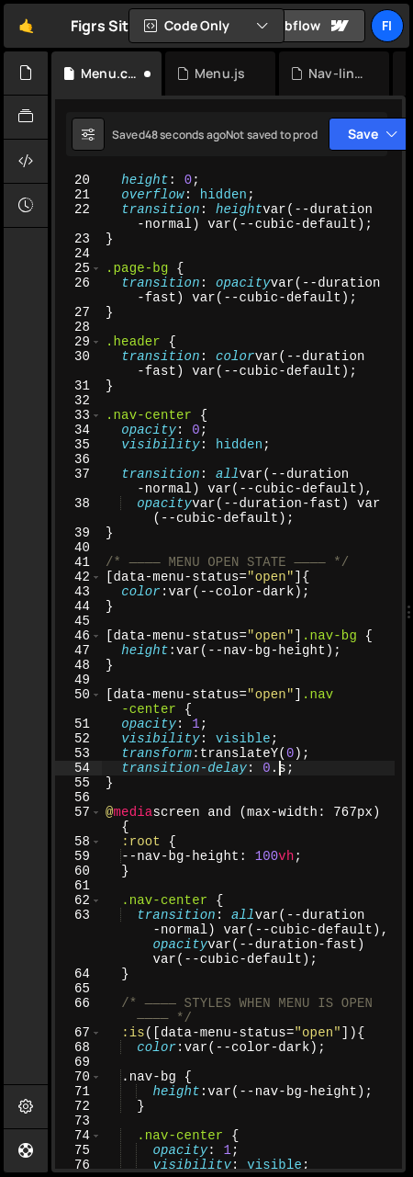
scroll to position [0, 12]
click at [381, 123] on button "Save" at bounding box center [373, 134] width 89 height 33
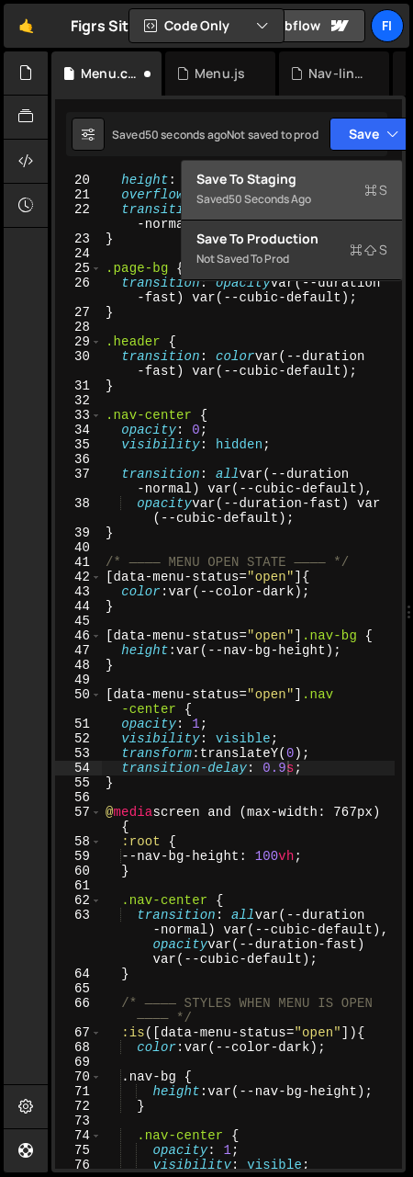
click at [298, 175] on div "Save to Staging S" at bounding box center [292, 179] width 191 height 18
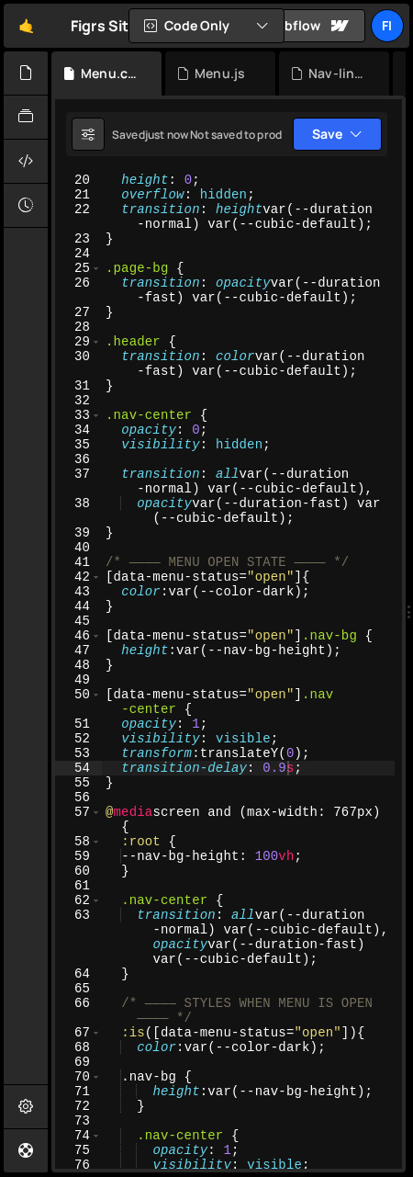
click at [287, 762] on div ".nav-bg { height : 0 ; overflow : hidden ; transition : height var(--duration -…" at bounding box center [248, 670] width 293 height 1025
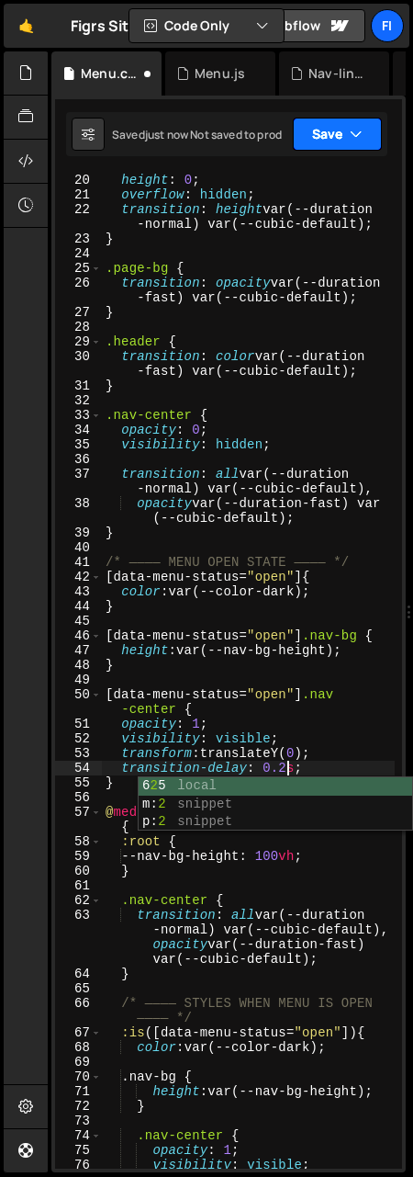
type textarea "transition-delay: 0.2s;"
click at [376, 140] on button "Save" at bounding box center [337, 134] width 89 height 33
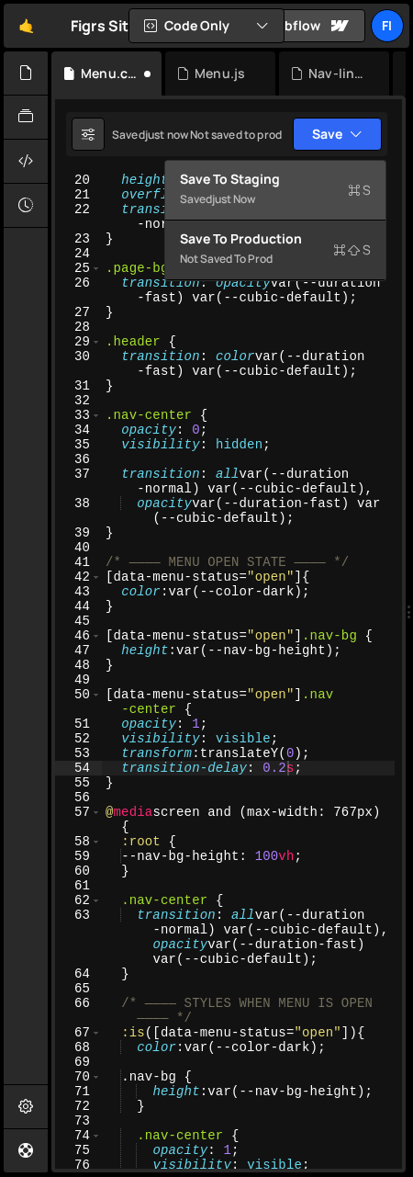
click at [327, 180] on div "Save to Staging S" at bounding box center [275, 179] width 191 height 18
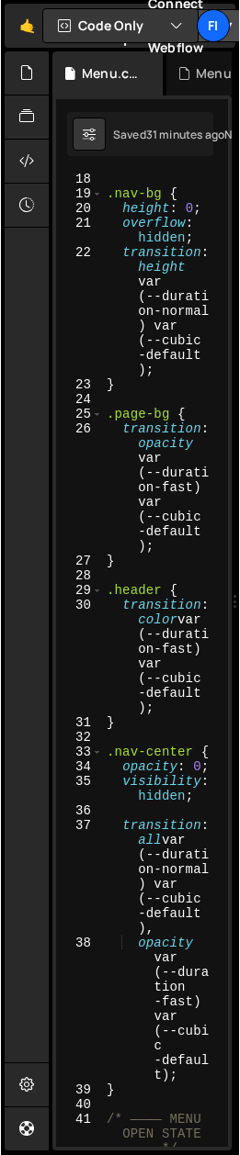
scroll to position [545, 0]
